Goal: Task Accomplishment & Management: Manage account settings

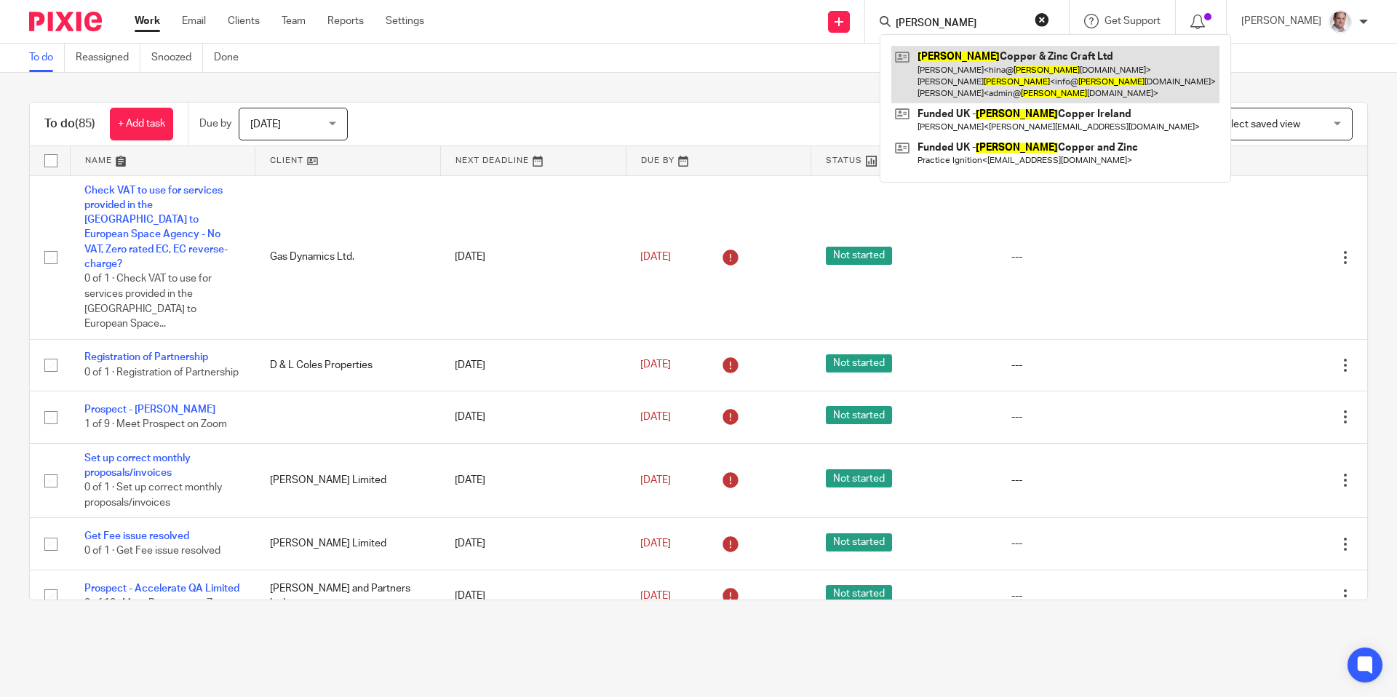
type input "[PERSON_NAME]"
click at [992, 59] on link at bounding box center [1055, 74] width 328 height 57
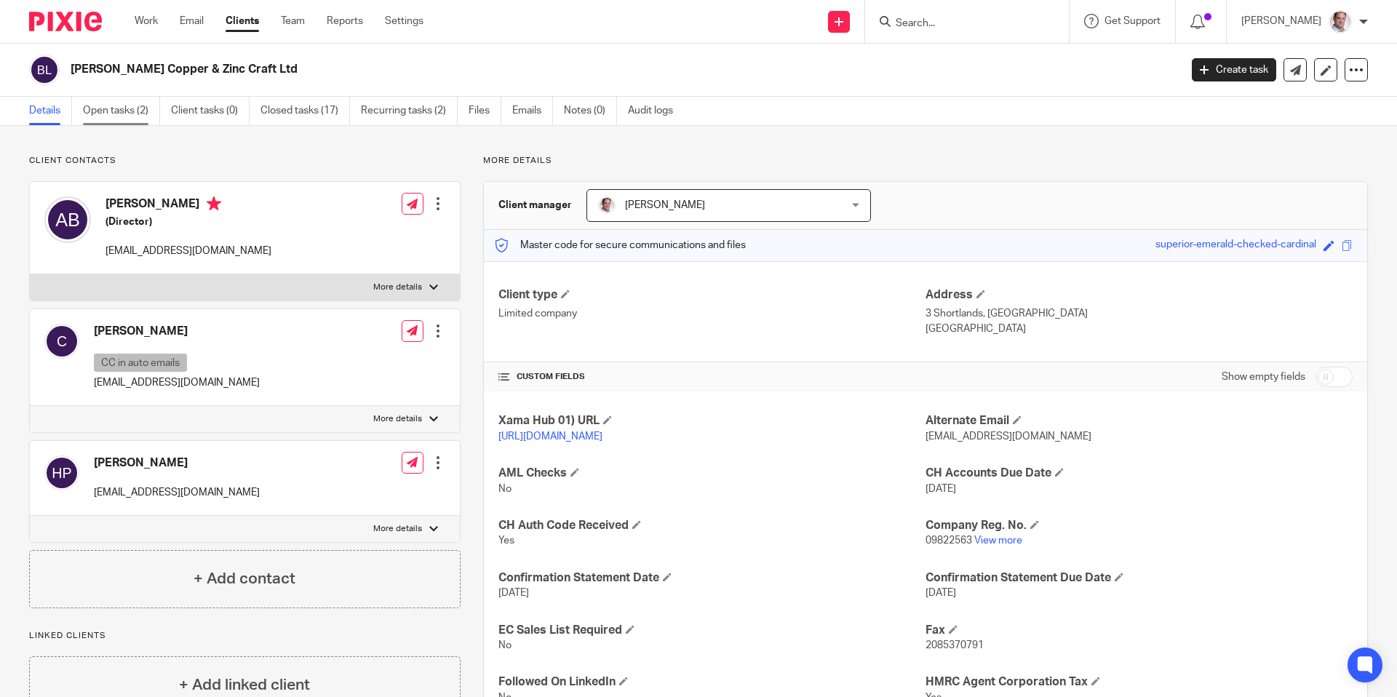
click at [108, 109] on link "Open tasks (2)" at bounding box center [121, 111] width 77 height 28
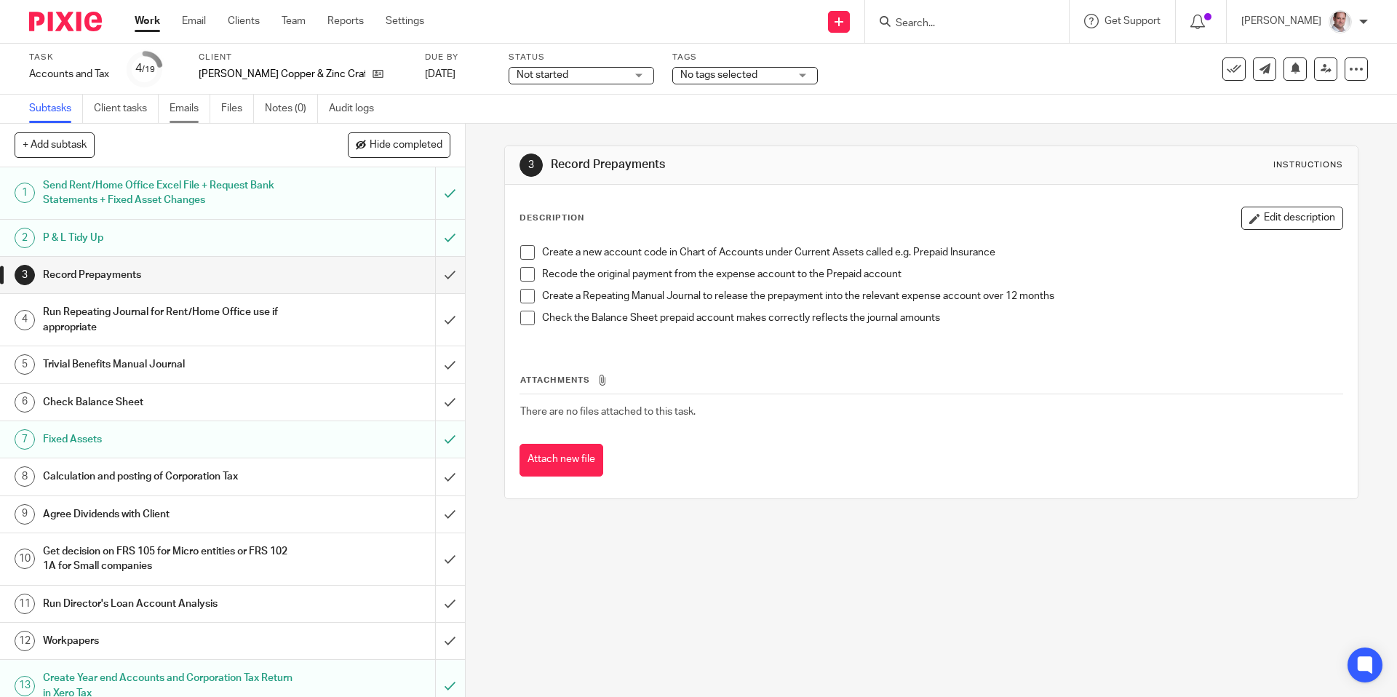
click at [181, 109] on link "Emails" at bounding box center [190, 109] width 41 height 28
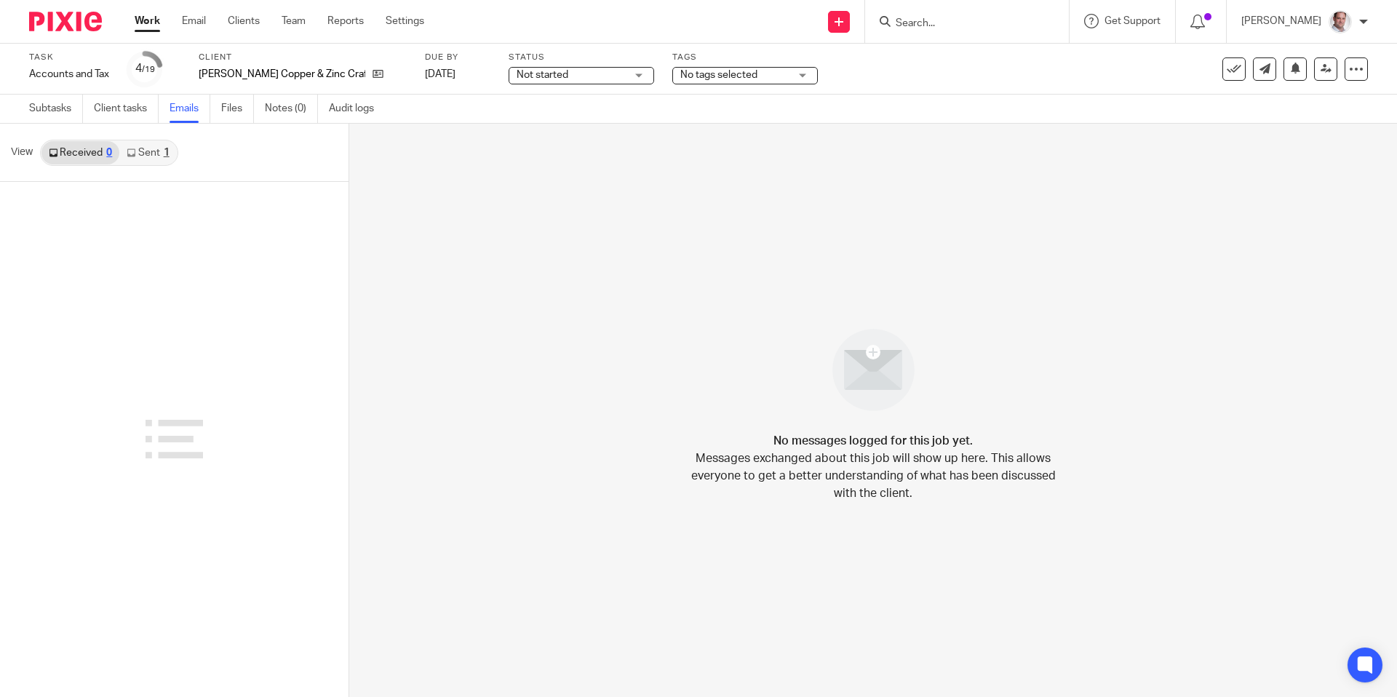
click at [162, 151] on link "Sent 1" at bounding box center [147, 152] width 57 height 23
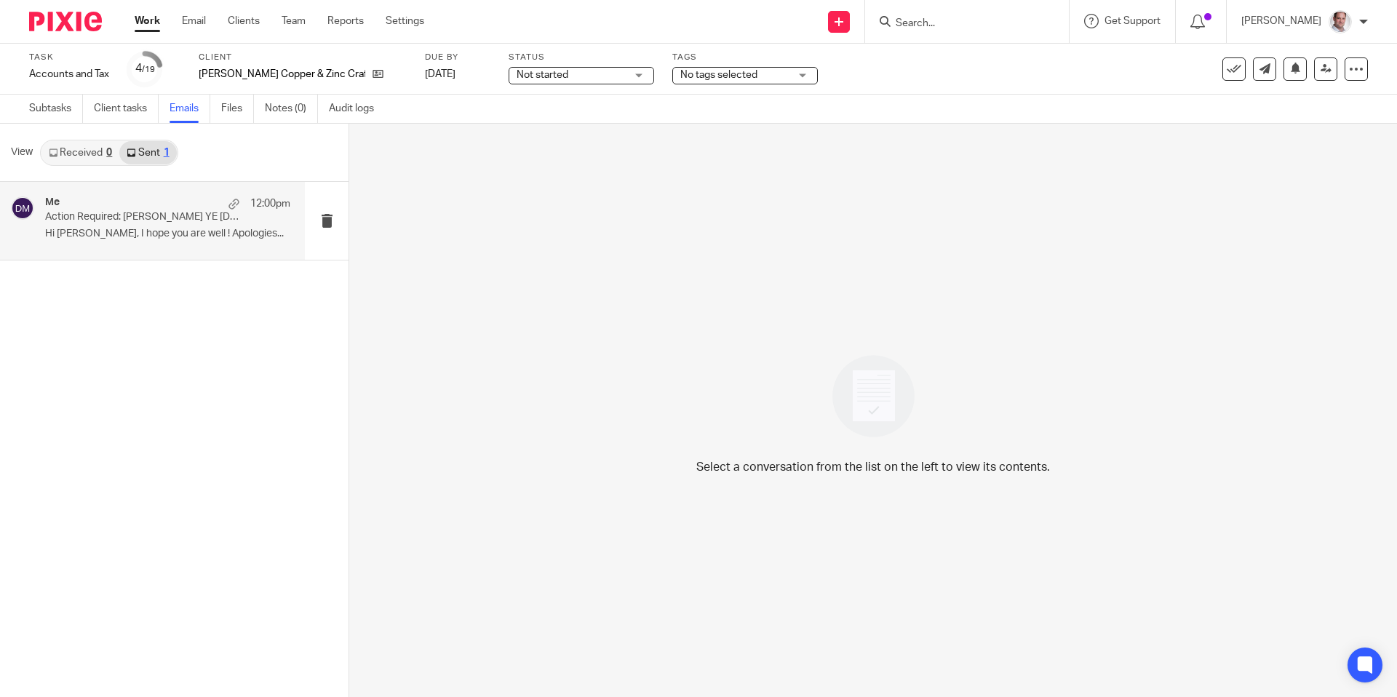
click at [141, 216] on p "Action Required: Boyle YE 31 Dec 2024 (Final Accounts before strike off)" at bounding box center [143, 217] width 196 height 12
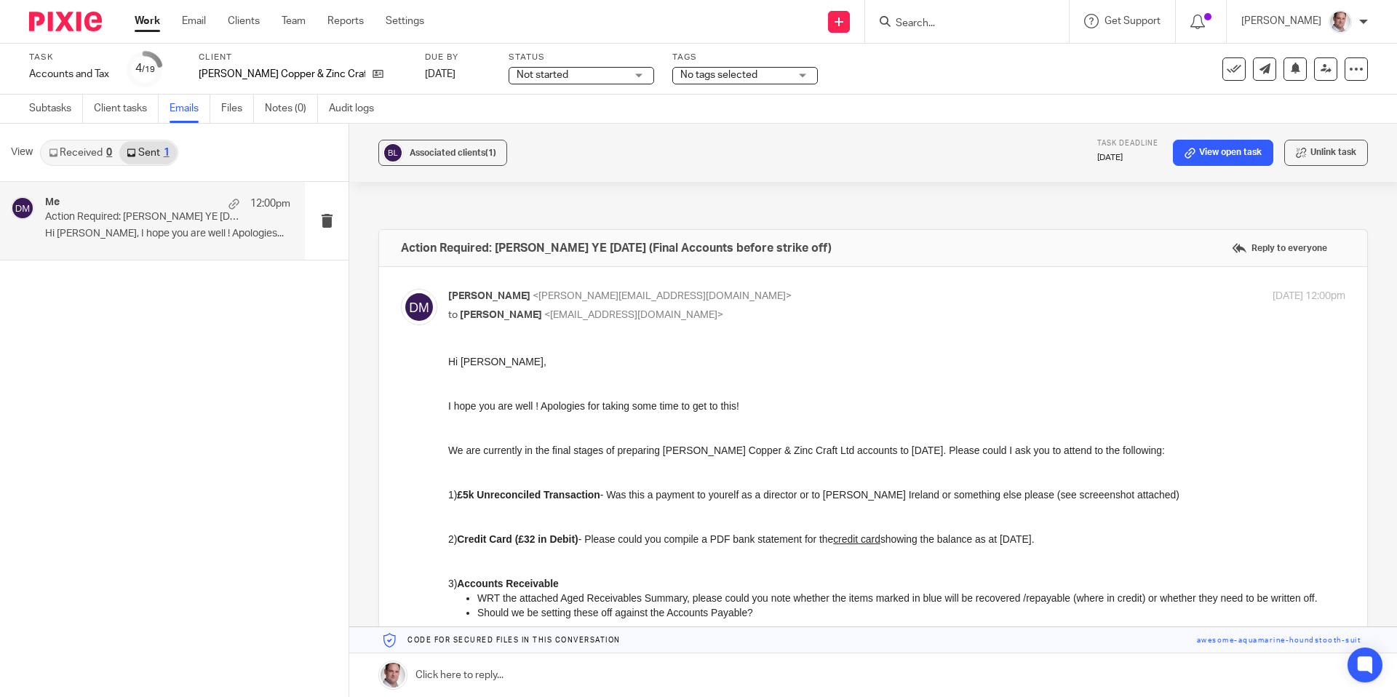
click at [106, 325] on div "Me 12:00pm Action Required: Boyle YE 31 Dec 2024 (Final Accounts before strike …" at bounding box center [174, 439] width 349 height 515
